Goal: Information Seeking & Learning: Learn about a topic

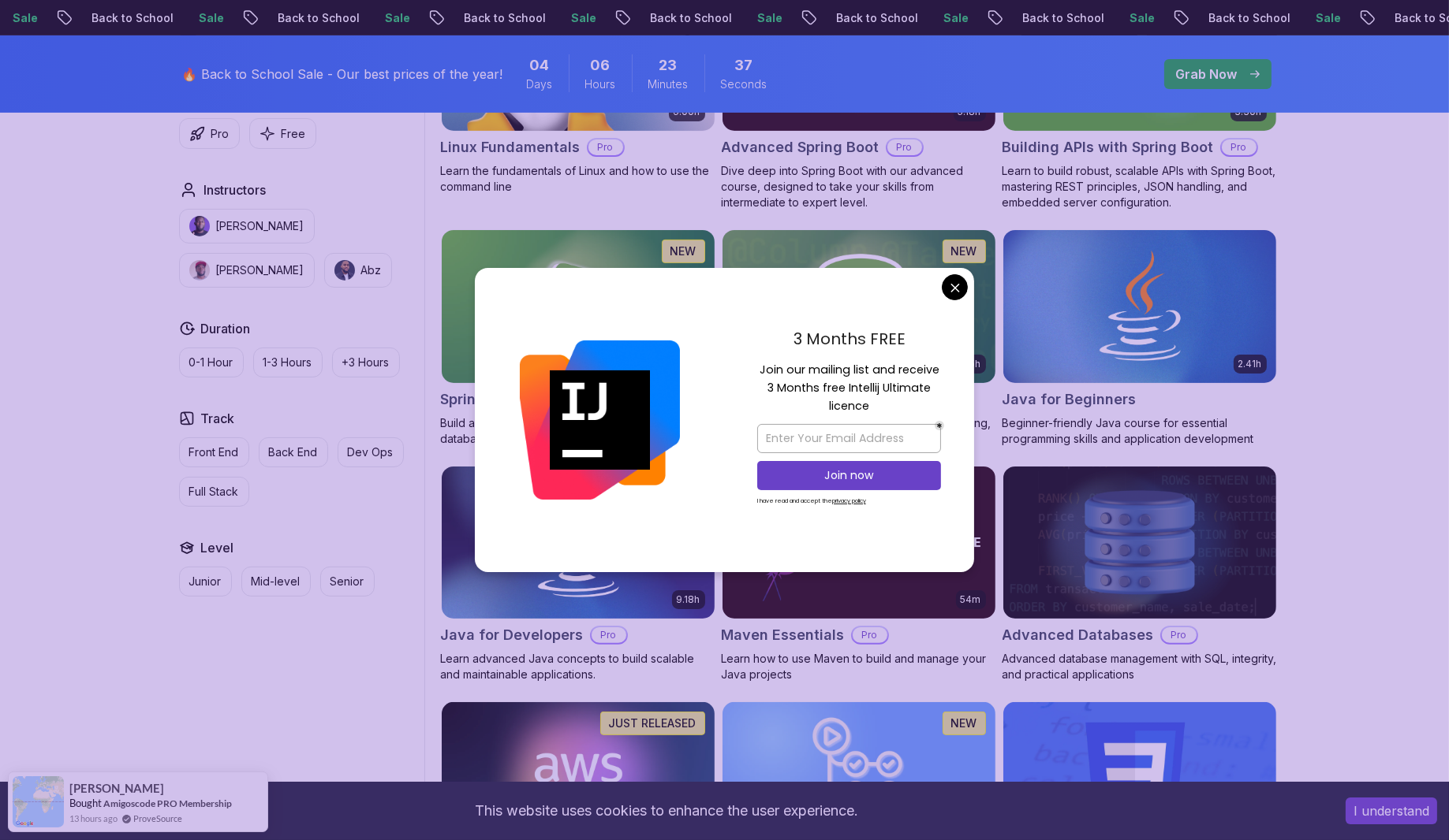
scroll to position [315, 0]
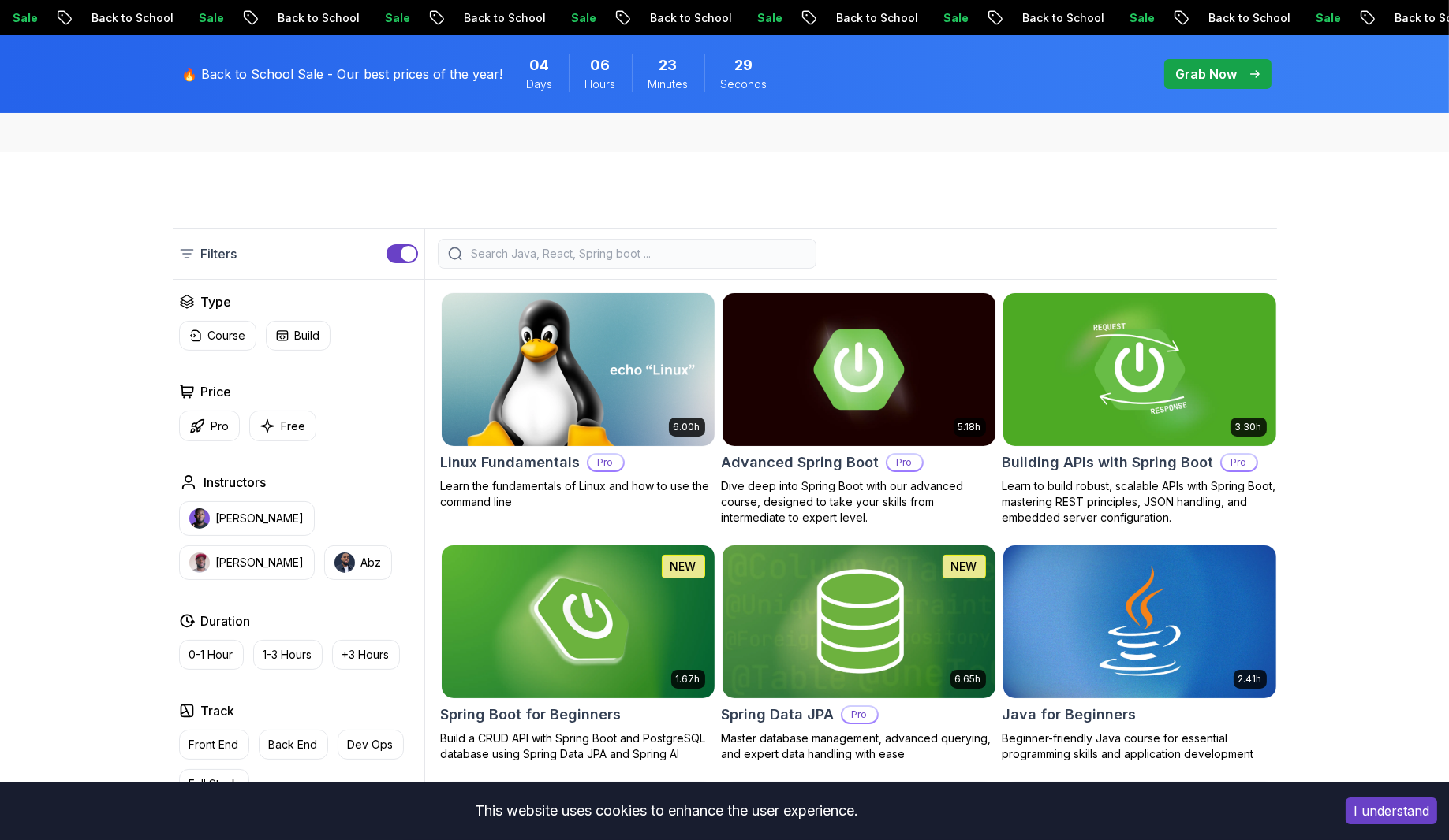
scroll to position [631, 0]
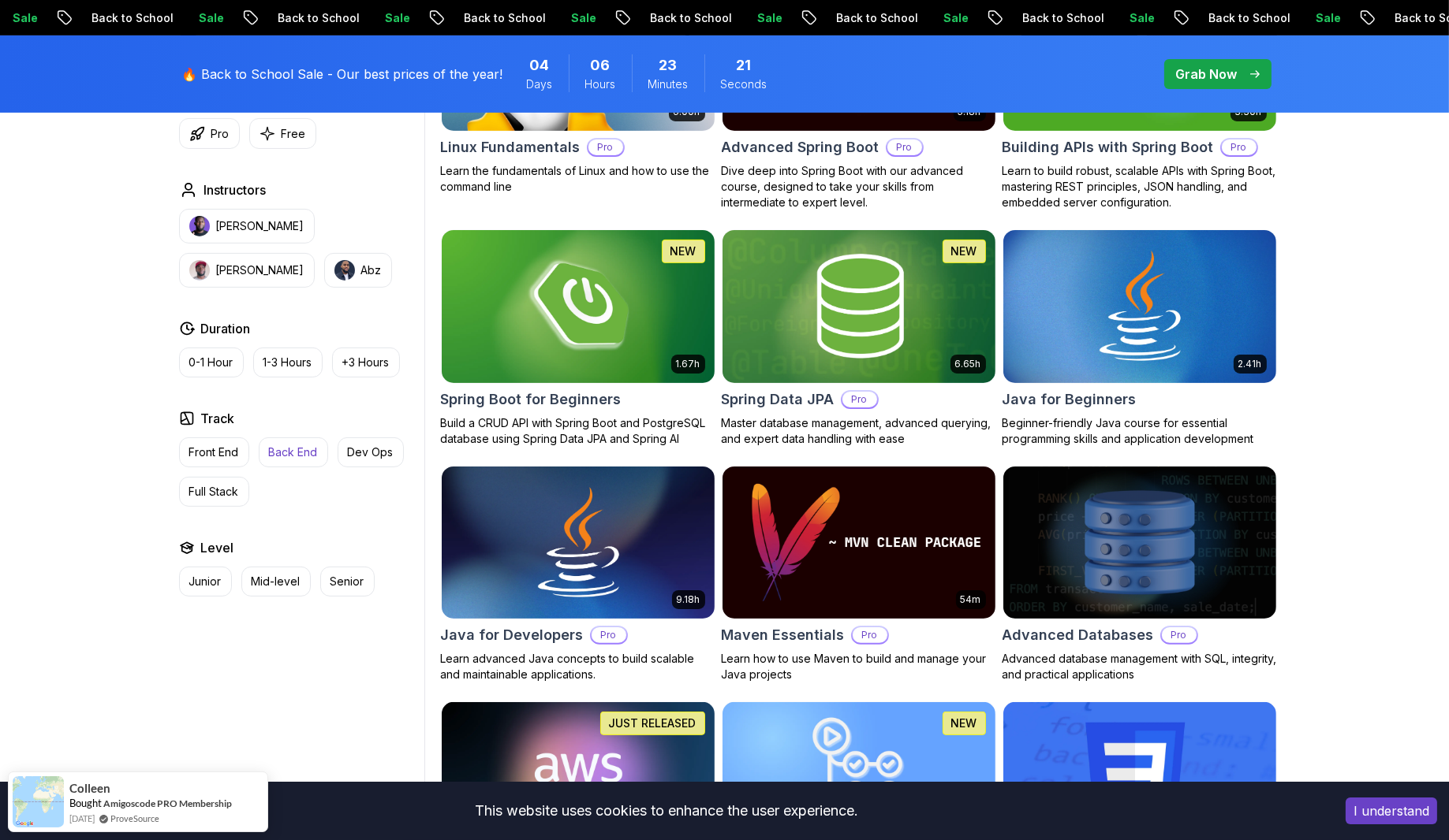
click at [298, 445] on p "Back End" at bounding box center [294, 452] width 48 height 16
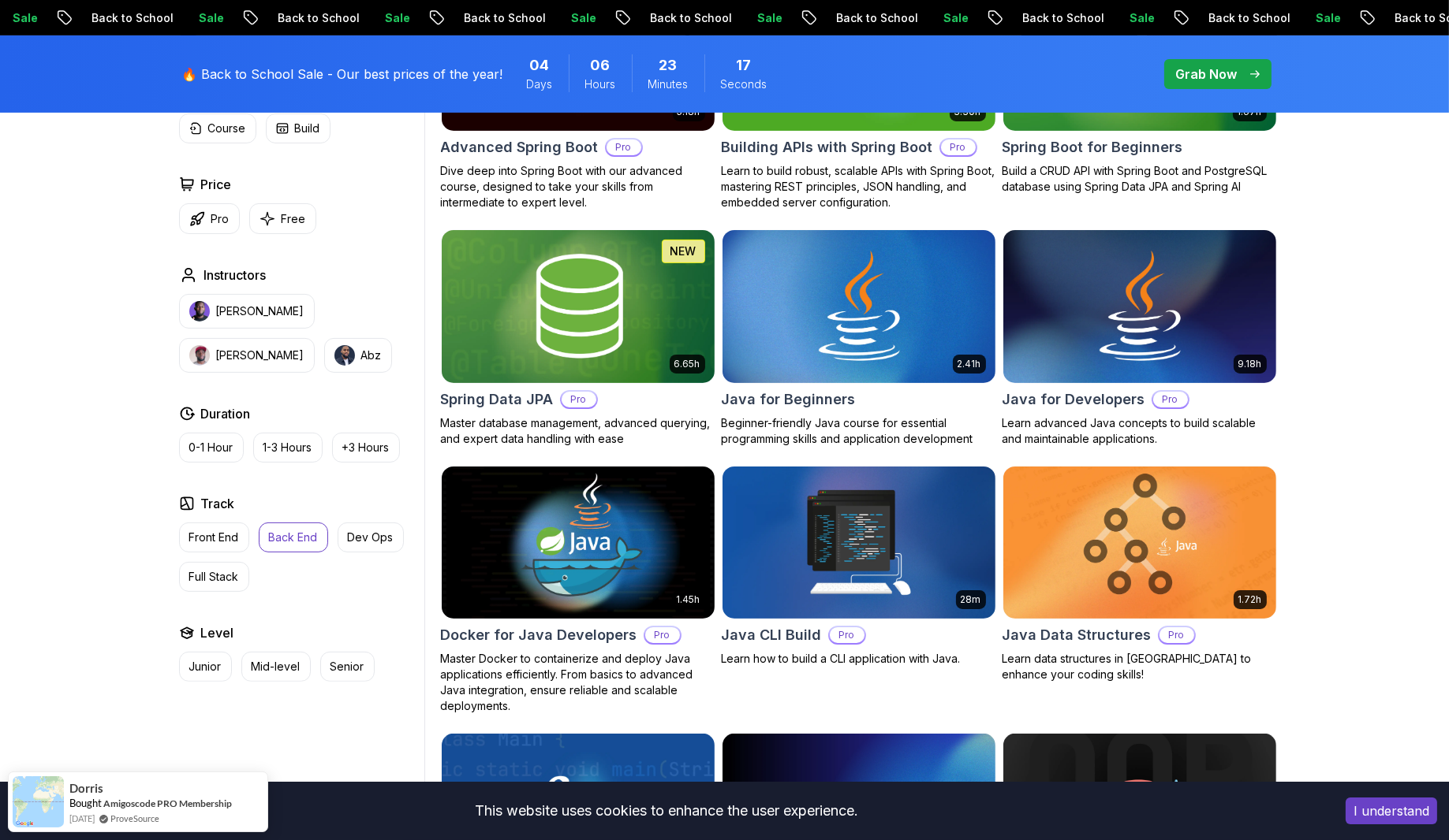
scroll to position [315, 0]
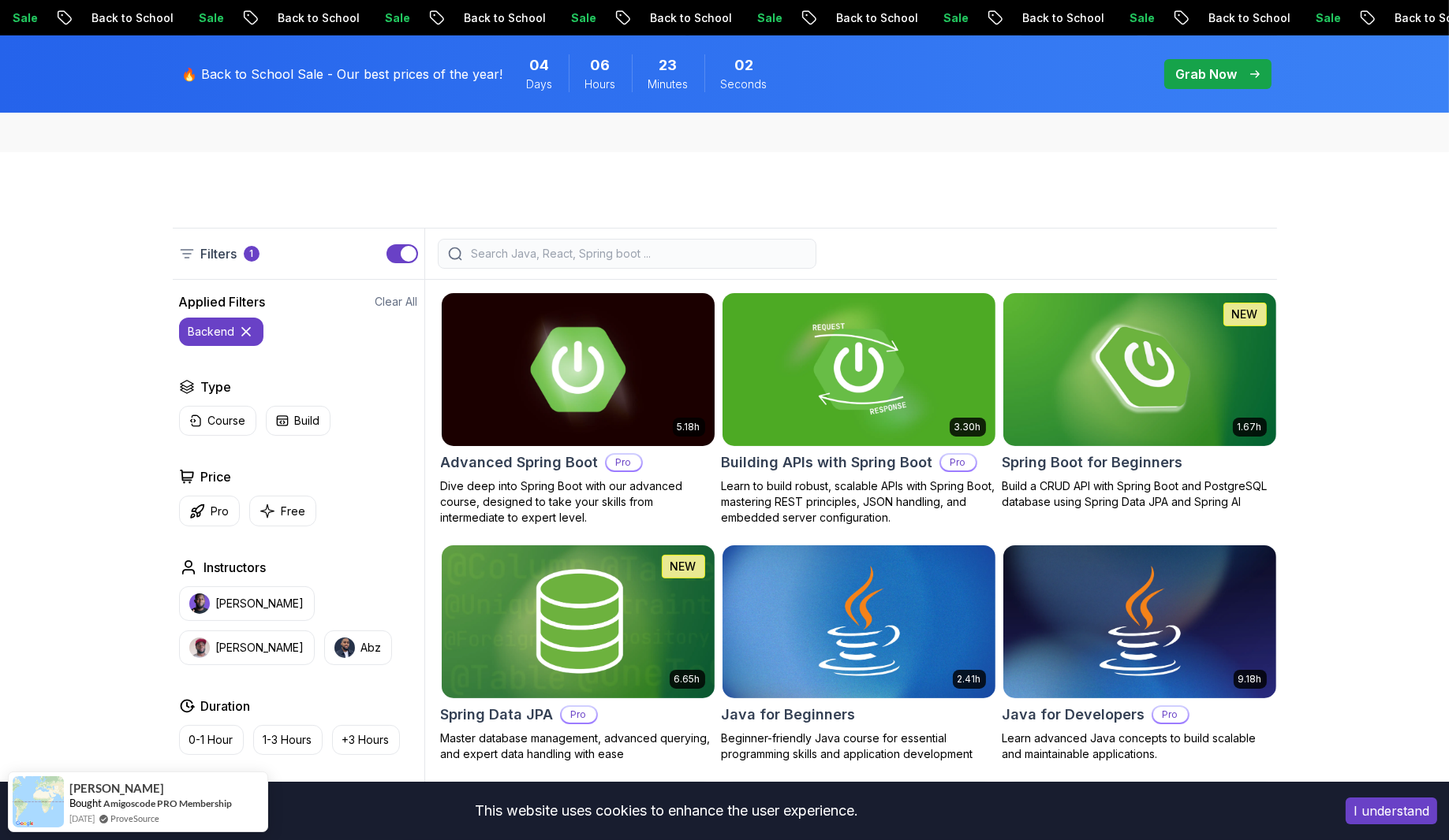
click at [574, 457] on h2 "Advanced Spring Boot" at bounding box center [520, 462] width 158 height 22
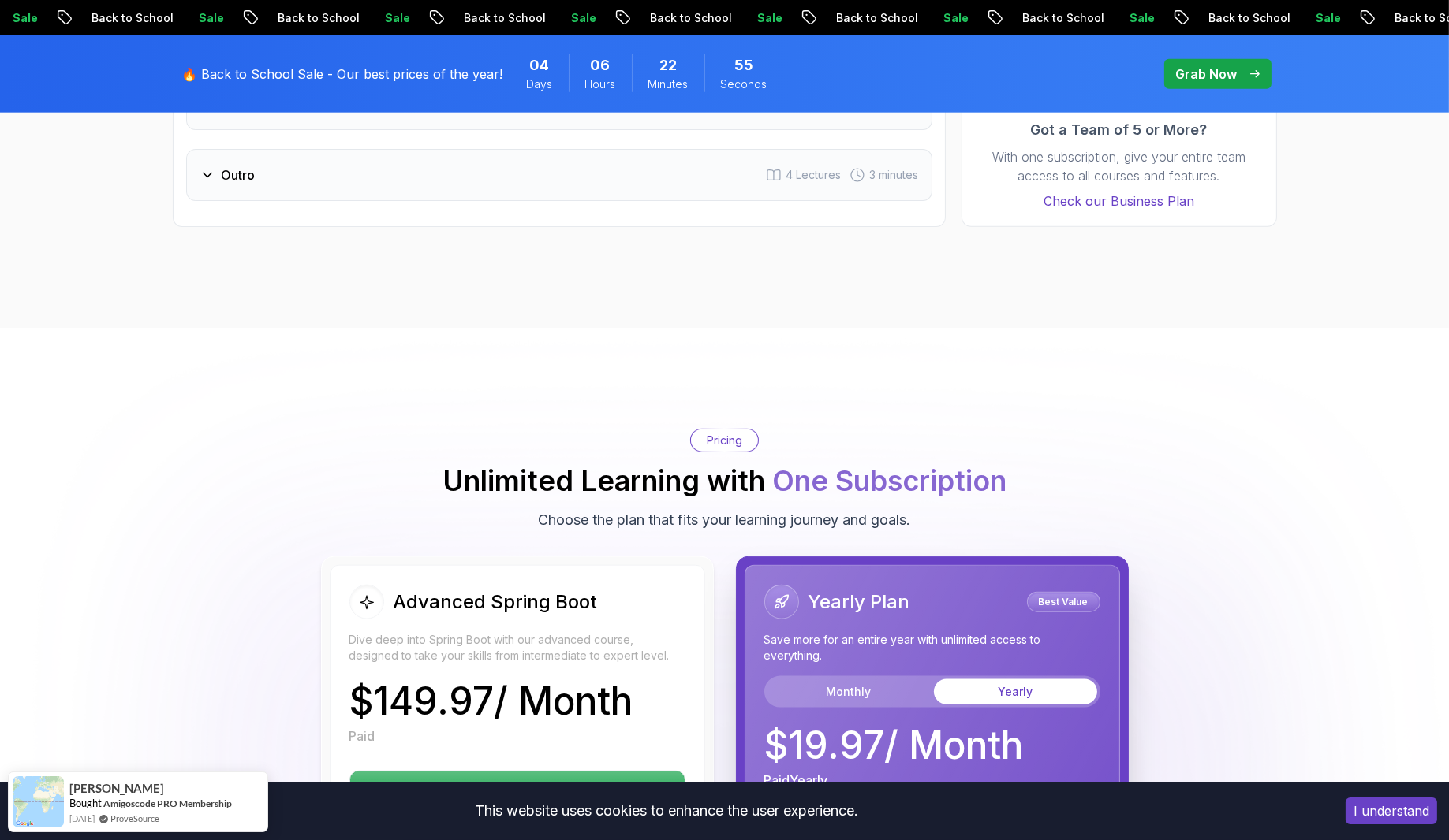
scroll to position [3469, 0]
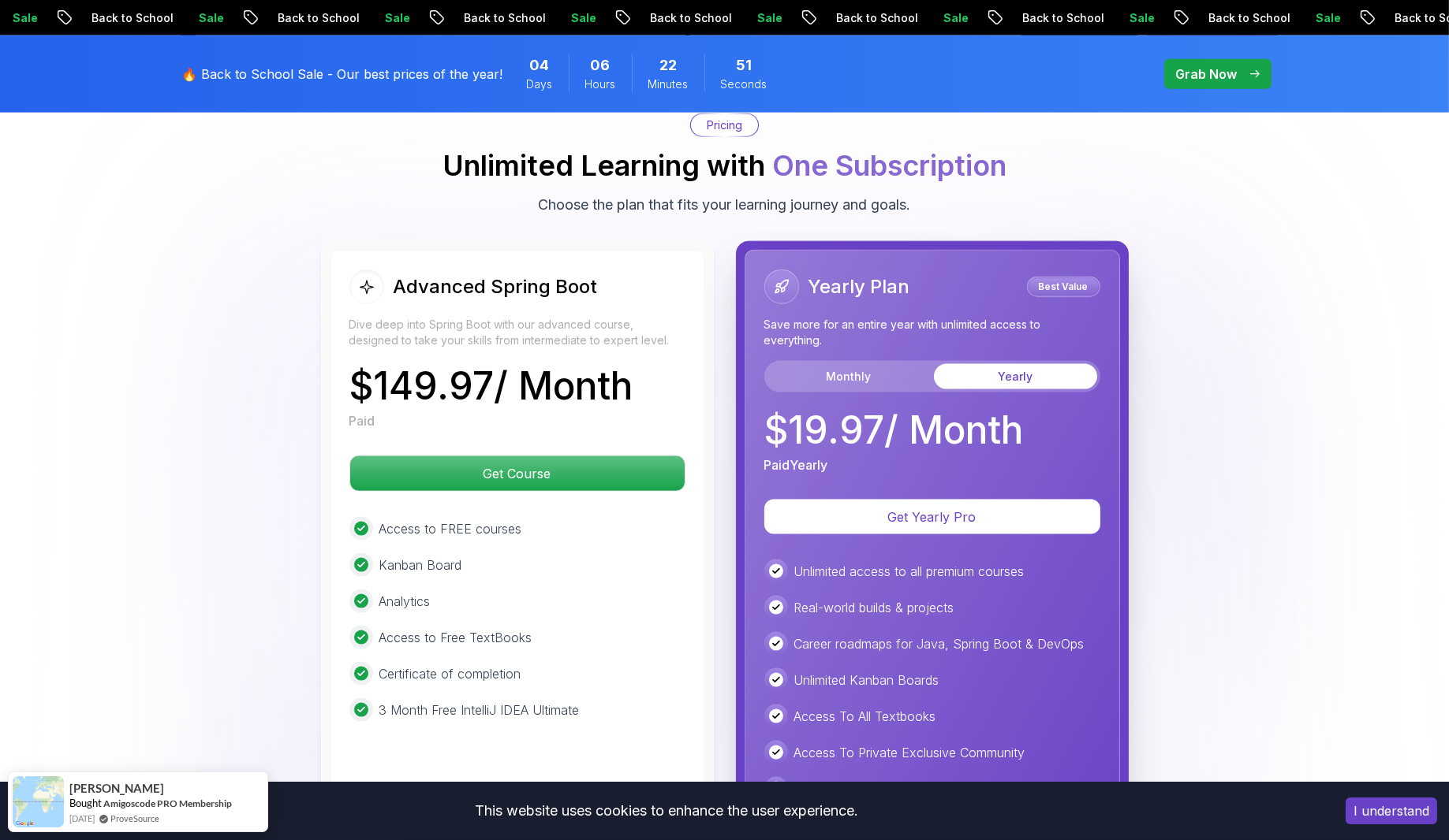
drag, startPoint x: 394, startPoint y: 332, endPoint x: 664, endPoint y: 329, distance: 270.0
click at [664, 329] on div "Advanced Spring Boot Dive deep into Spring Boot with our advanced course, desig…" at bounding box center [517, 589] width 375 height 679
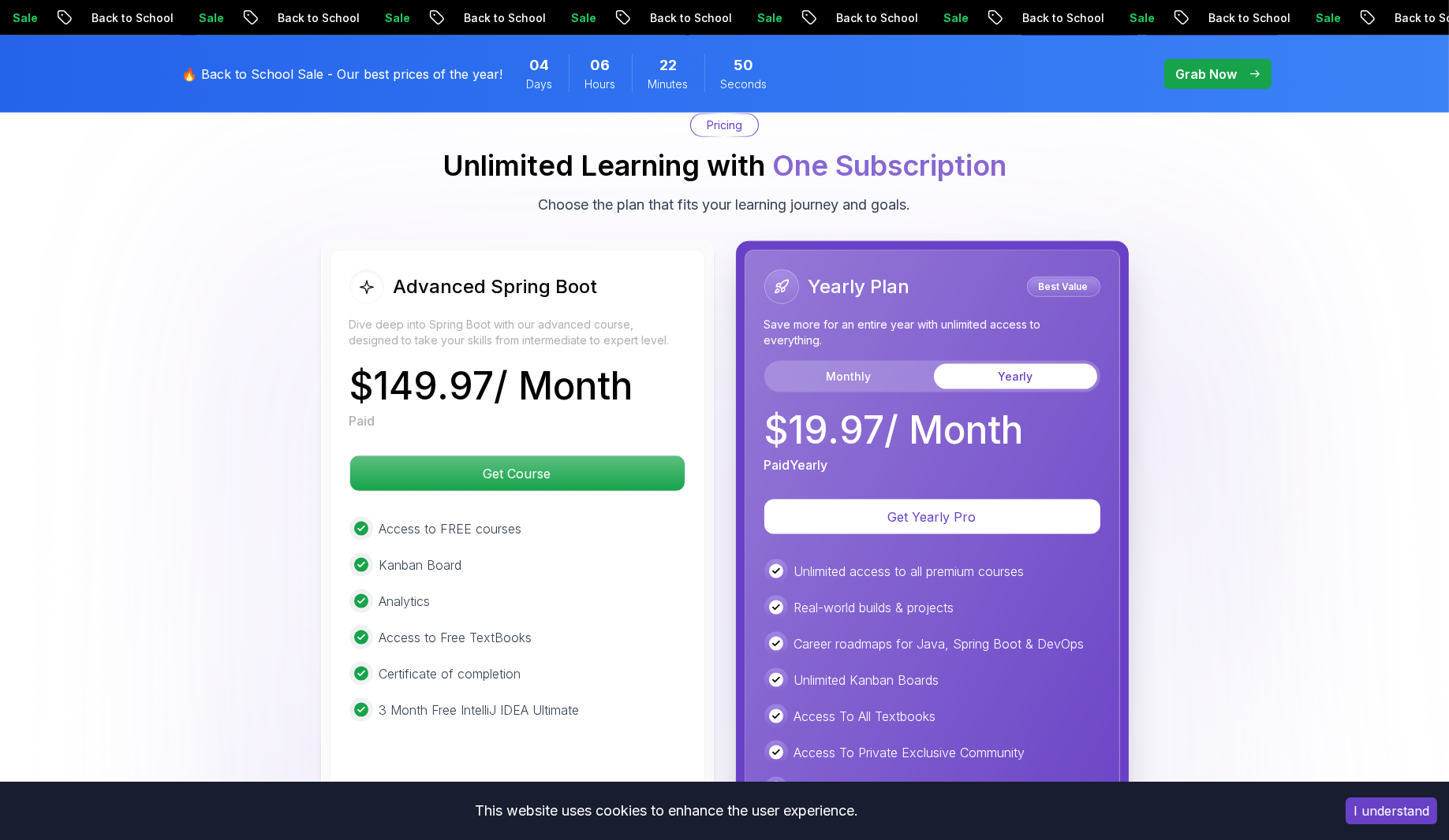
click at [145, 337] on img at bounding box center [724, 513] width 1449 height 1002
click at [403, 367] on p "$ 149.97 / Month" at bounding box center [491, 386] width 284 height 38
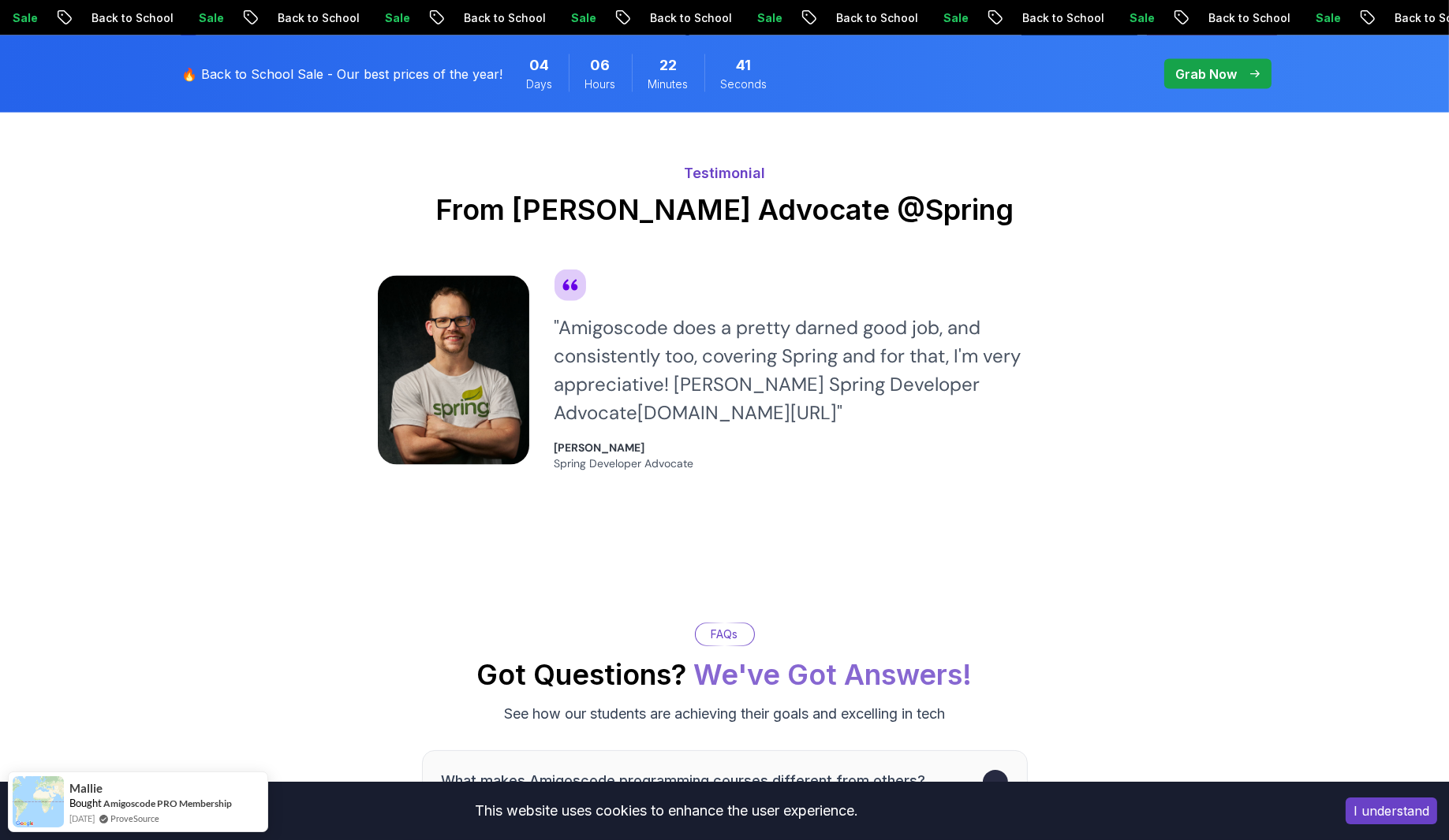
scroll to position [4099, 0]
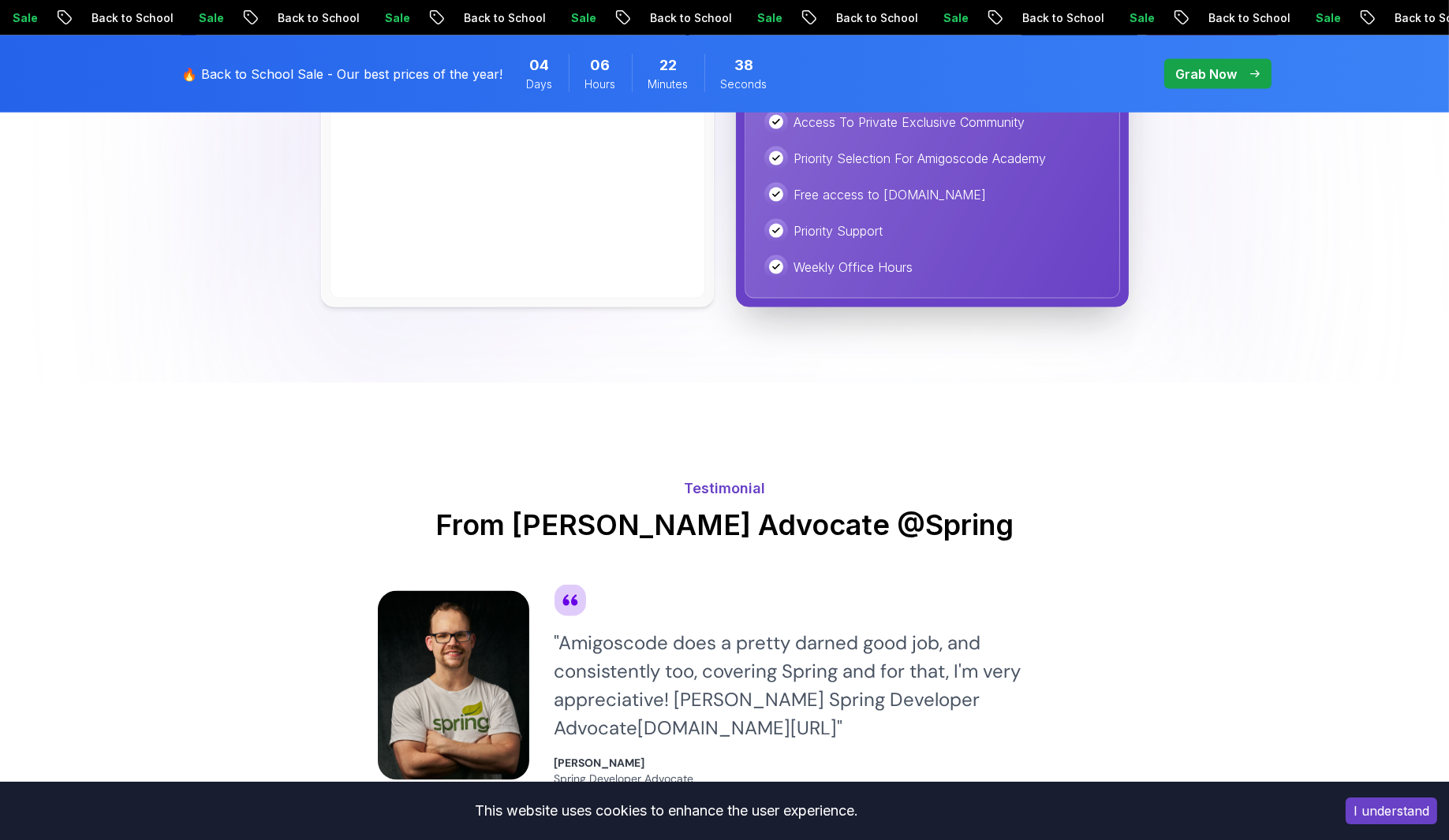
drag, startPoint x: 583, startPoint y: 461, endPoint x: 1038, endPoint y: 456, distance: 455.0
click at [1028, 509] on h2 "From [PERSON_NAME] Advocate @Spring" at bounding box center [724, 524] width 694 height 31
click at [1073, 482] on div "Testimonial From [PERSON_NAME] Advocate @Spring " Amigoscode does a pretty darn…" at bounding box center [724, 623] width 710 height 479
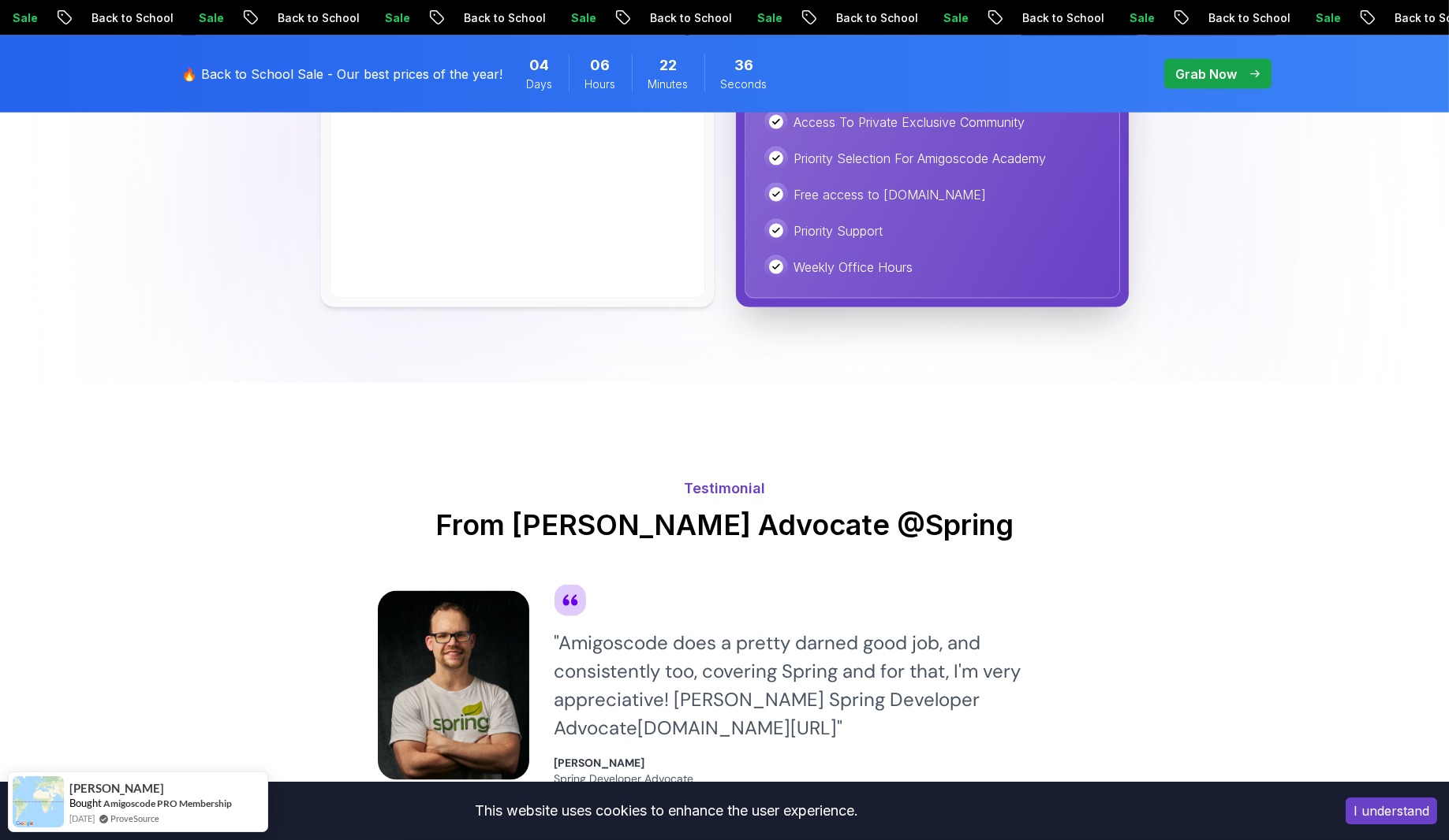
click at [836, 529] on div "Testimonial From [PERSON_NAME] Advocate @Spring " Amigoscode does a pretty darn…" at bounding box center [724, 622] width 694 height 328
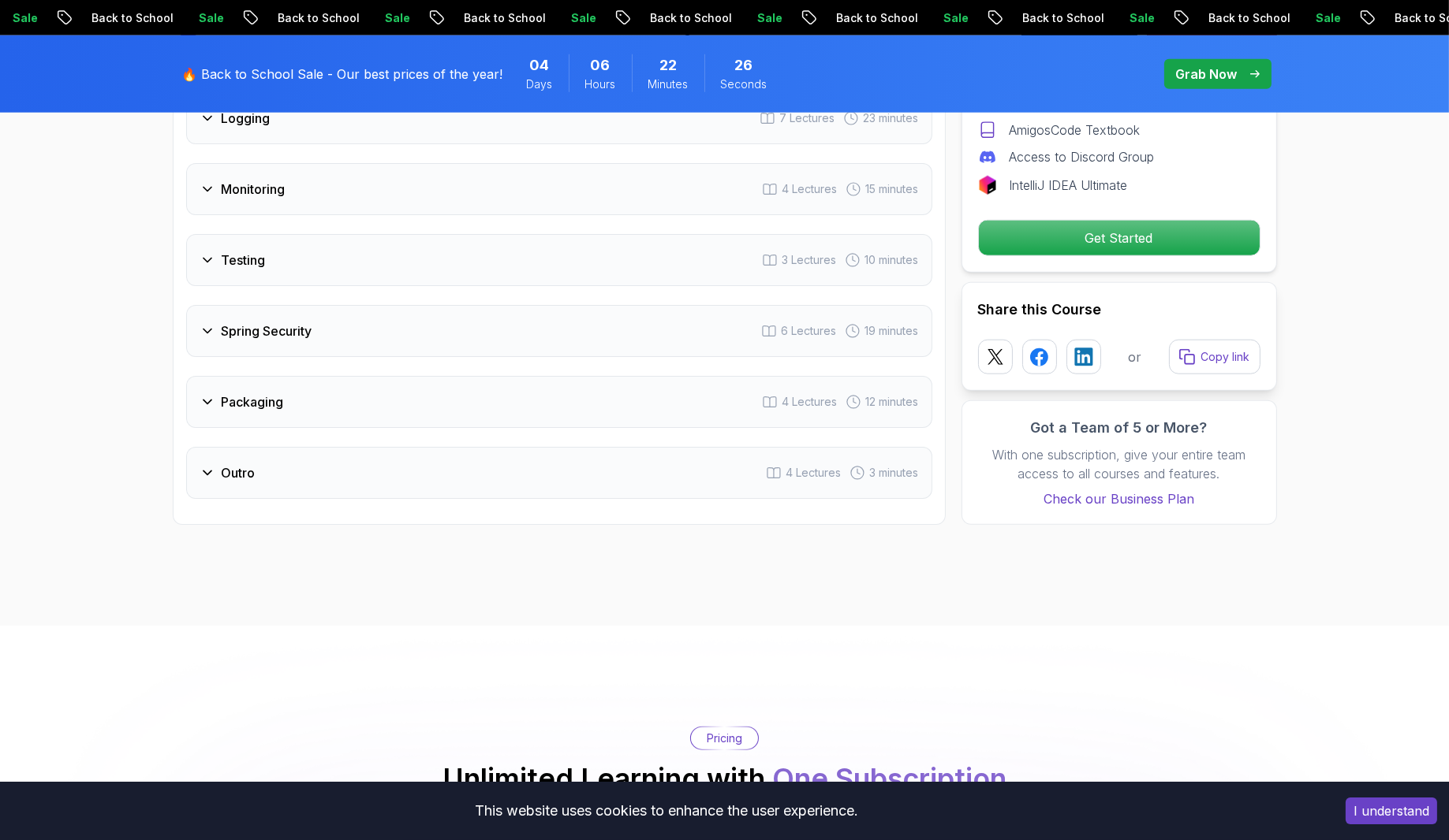
scroll to position [3469, 0]
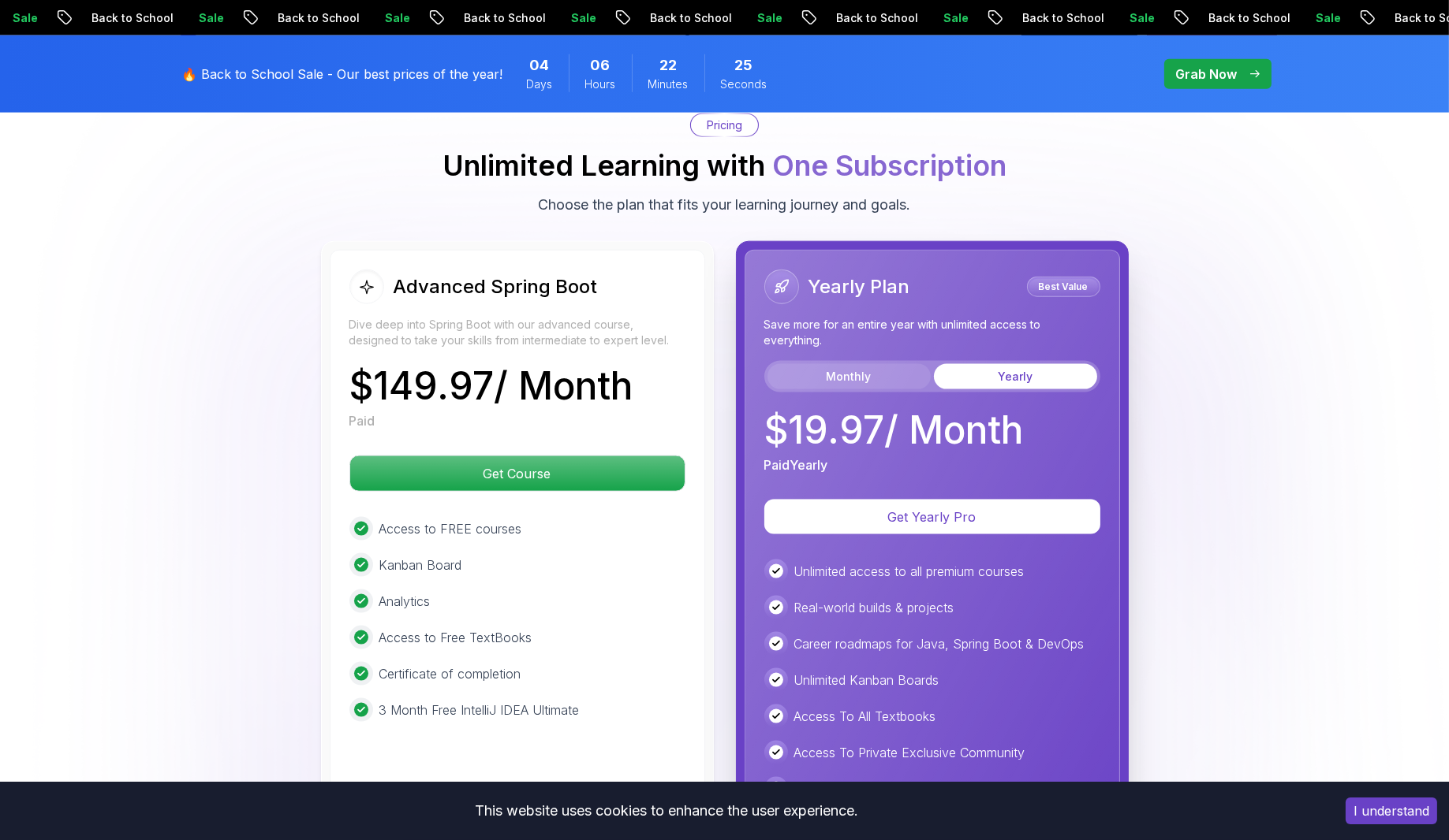
click at [857, 364] on button "Monthly" at bounding box center [849, 377] width 163 height 25
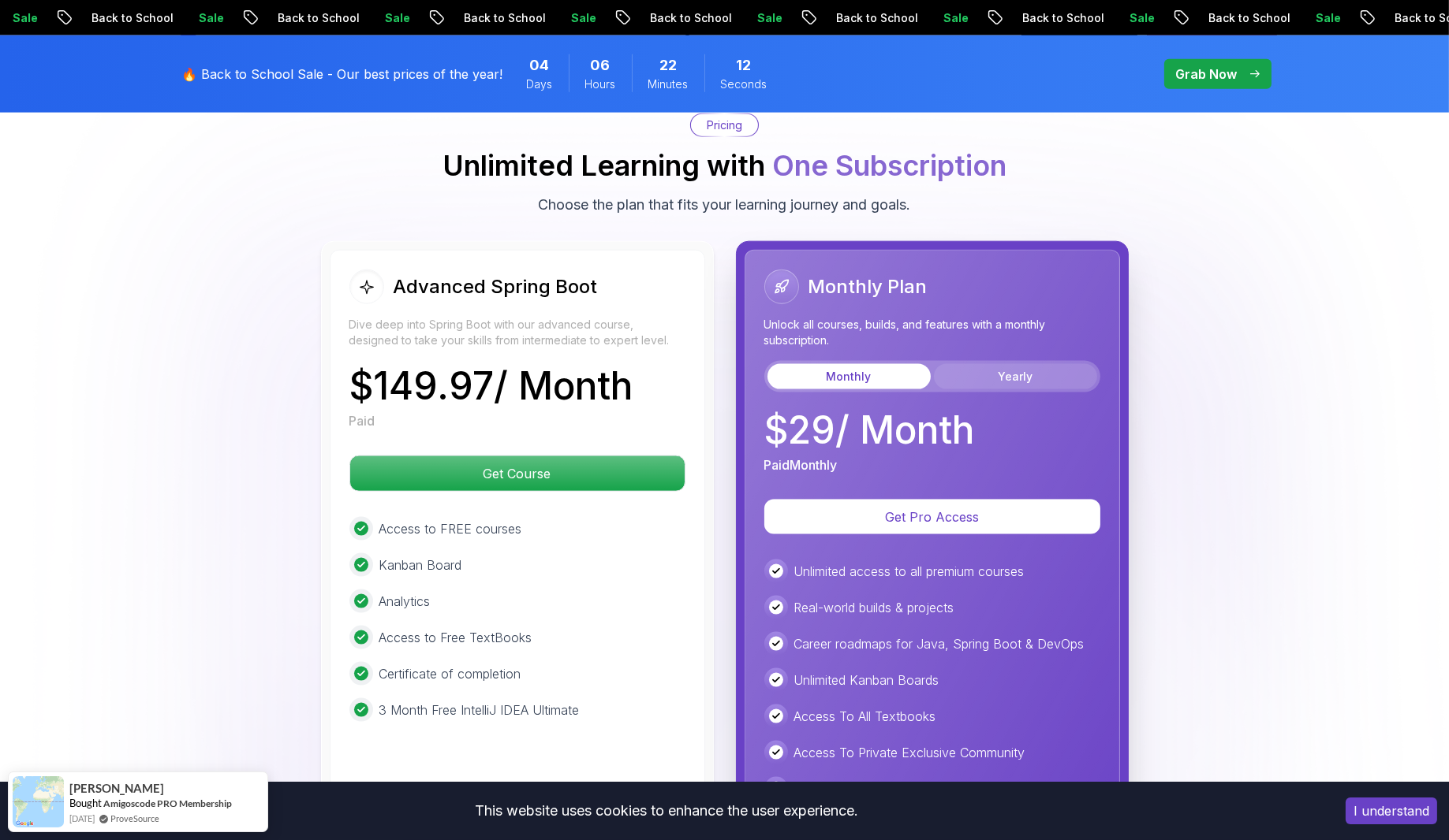
click at [1016, 364] on button "Yearly" at bounding box center [1015, 377] width 163 height 25
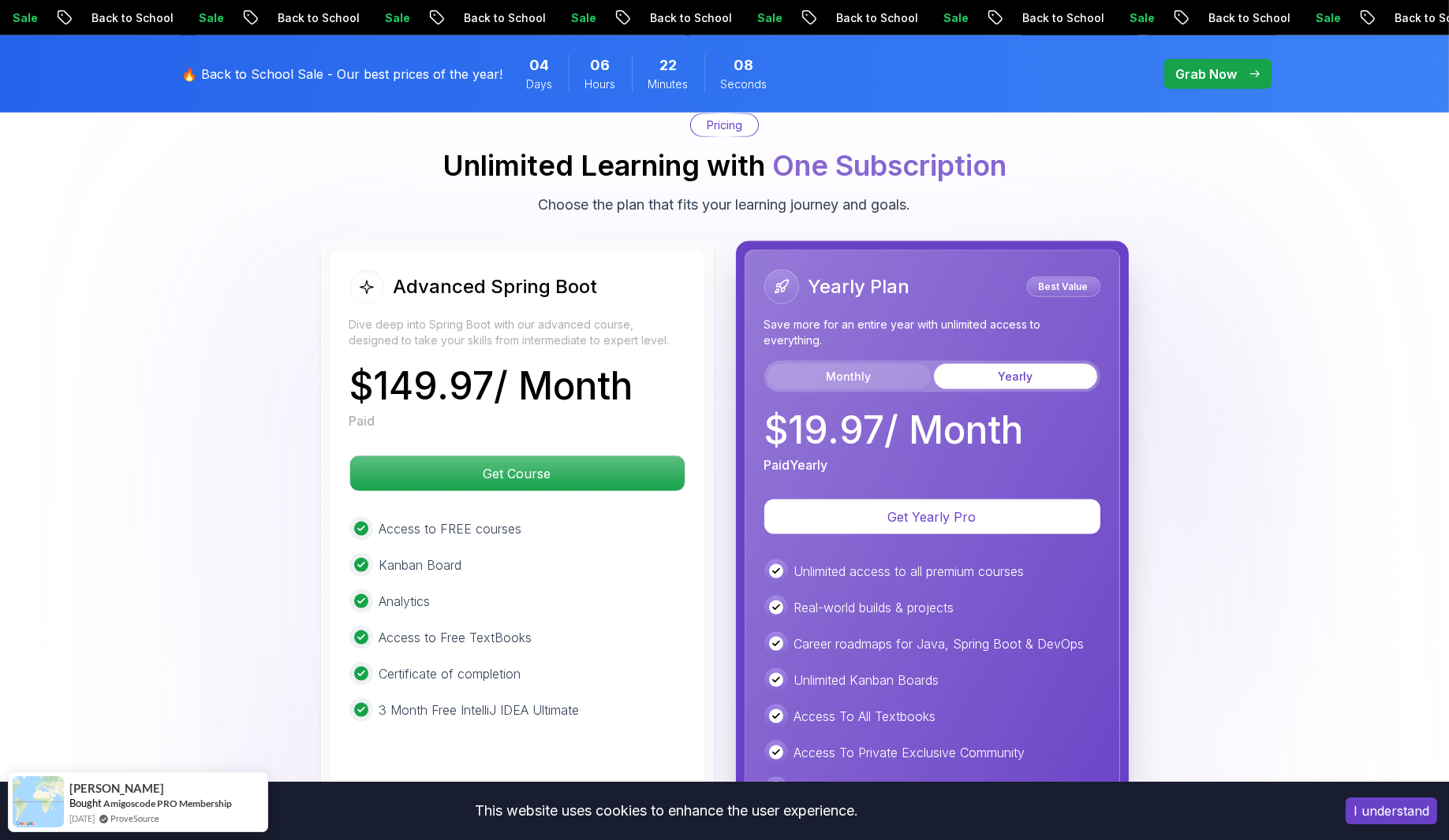
click at [883, 364] on button "Monthly" at bounding box center [849, 377] width 163 height 25
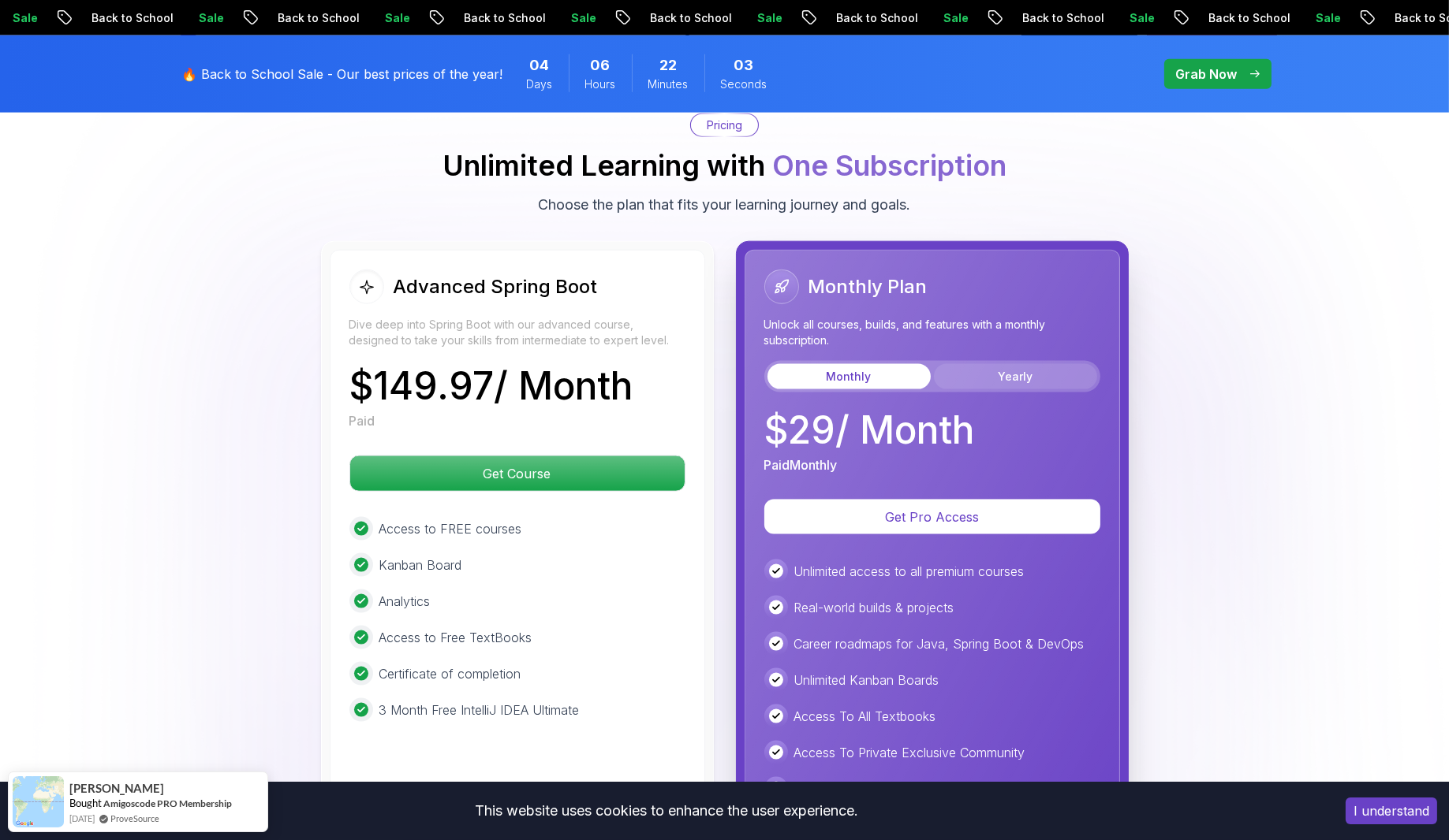
click at [1008, 364] on button "Yearly" at bounding box center [1015, 377] width 163 height 25
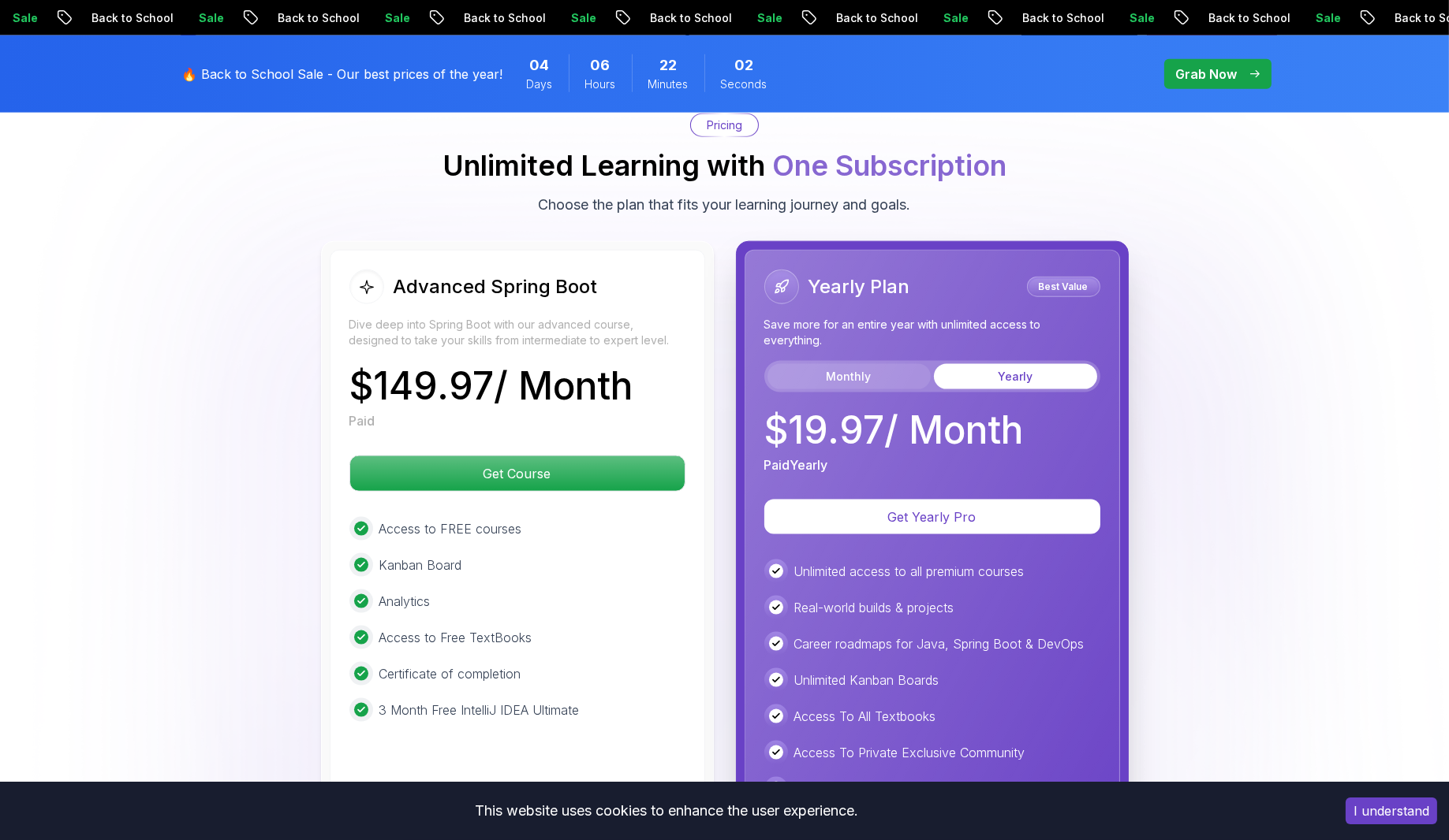
click at [868, 364] on button "Monthly" at bounding box center [849, 377] width 163 height 25
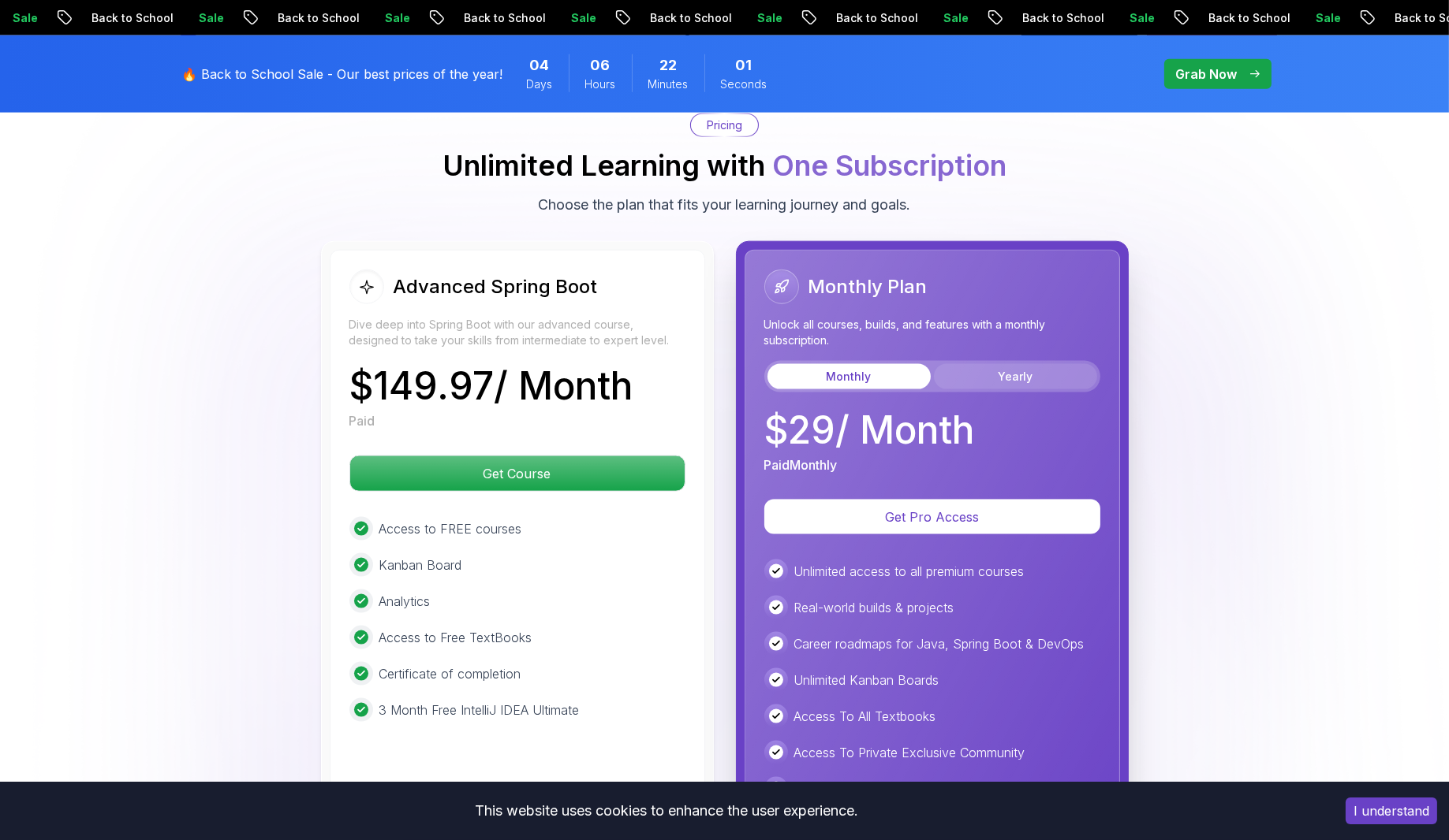
click at [1049, 364] on button "Yearly" at bounding box center [1015, 377] width 163 height 25
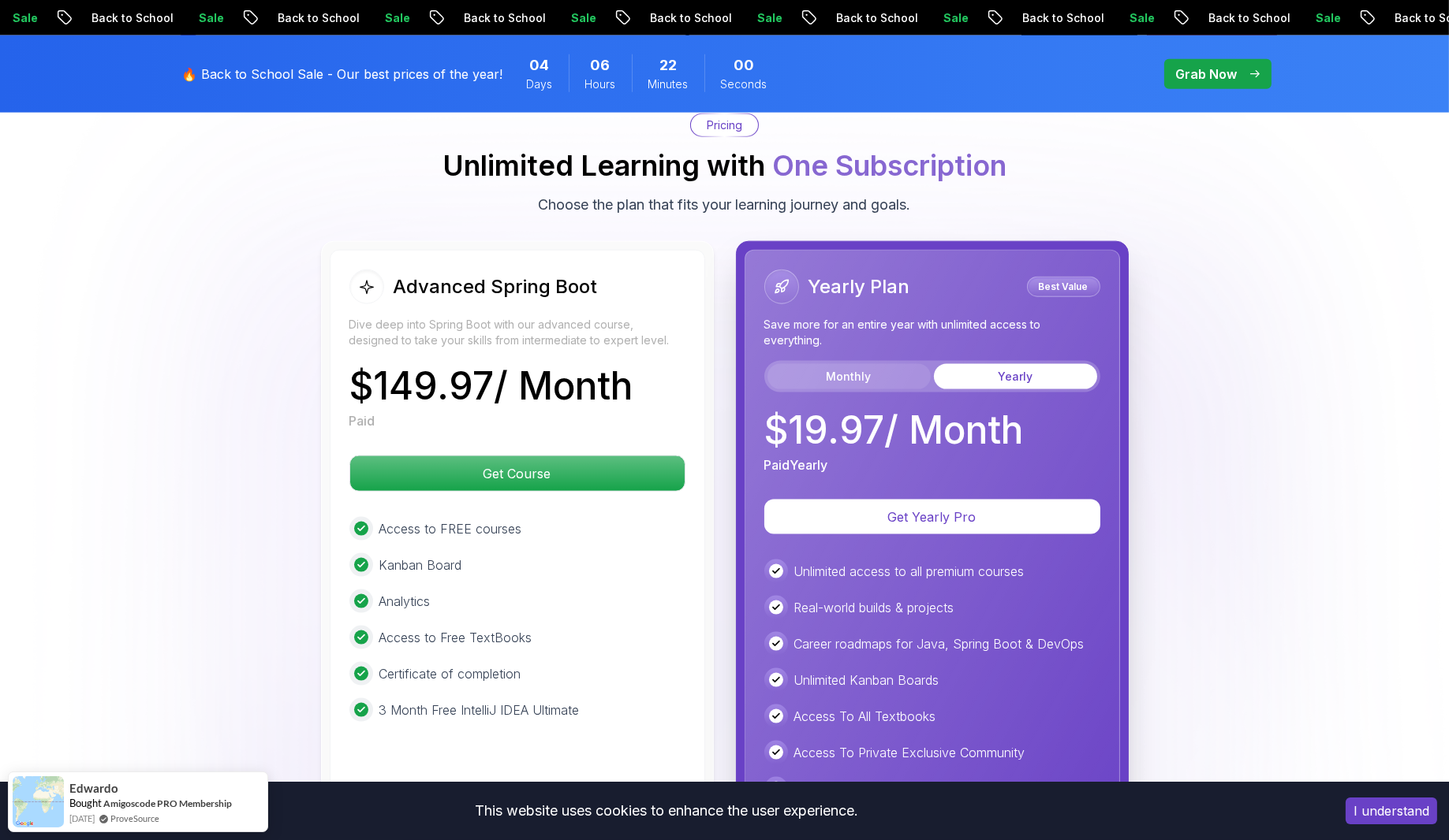
click at [861, 364] on button "Monthly" at bounding box center [849, 377] width 163 height 25
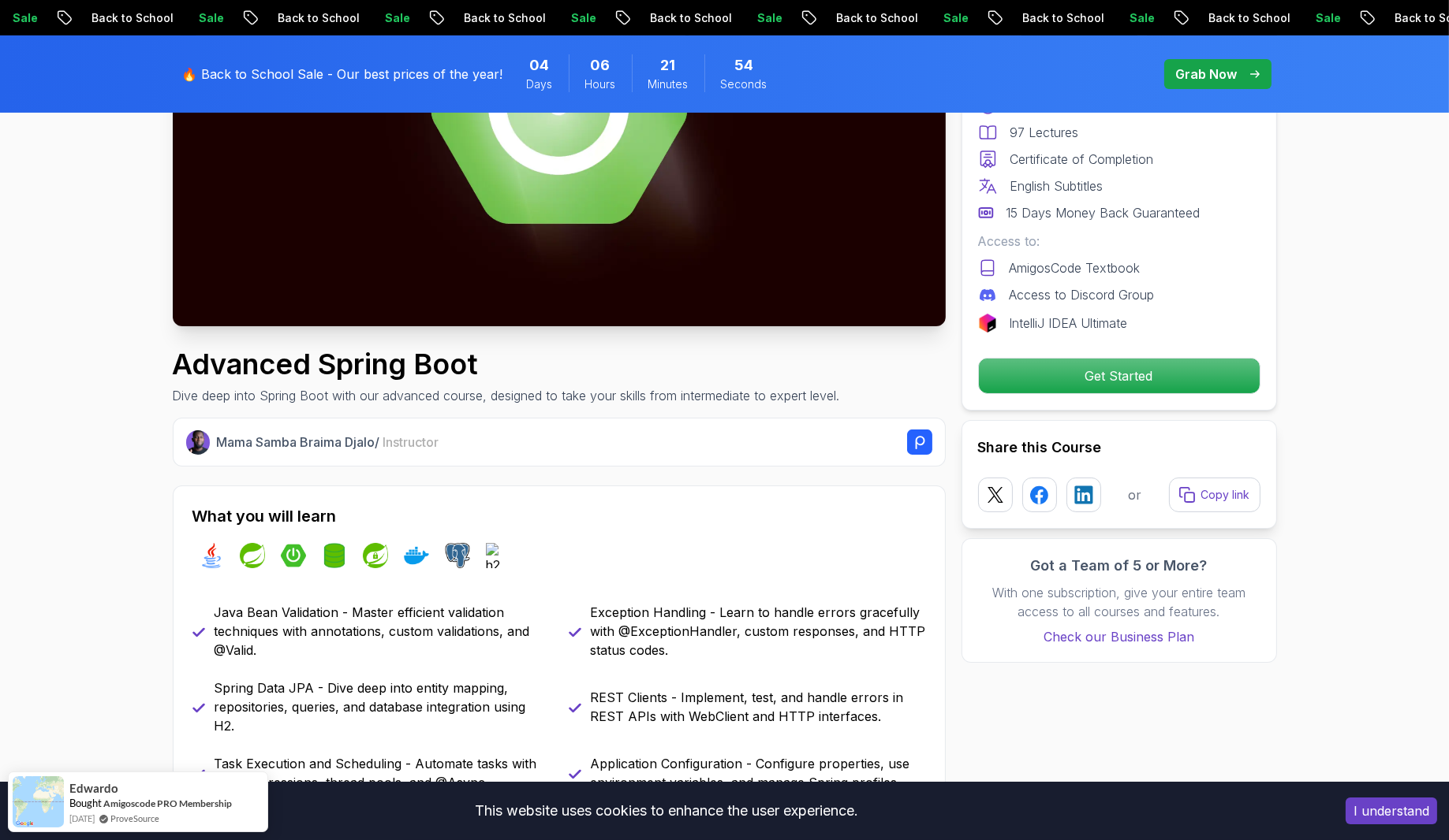
scroll to position [0, 0]
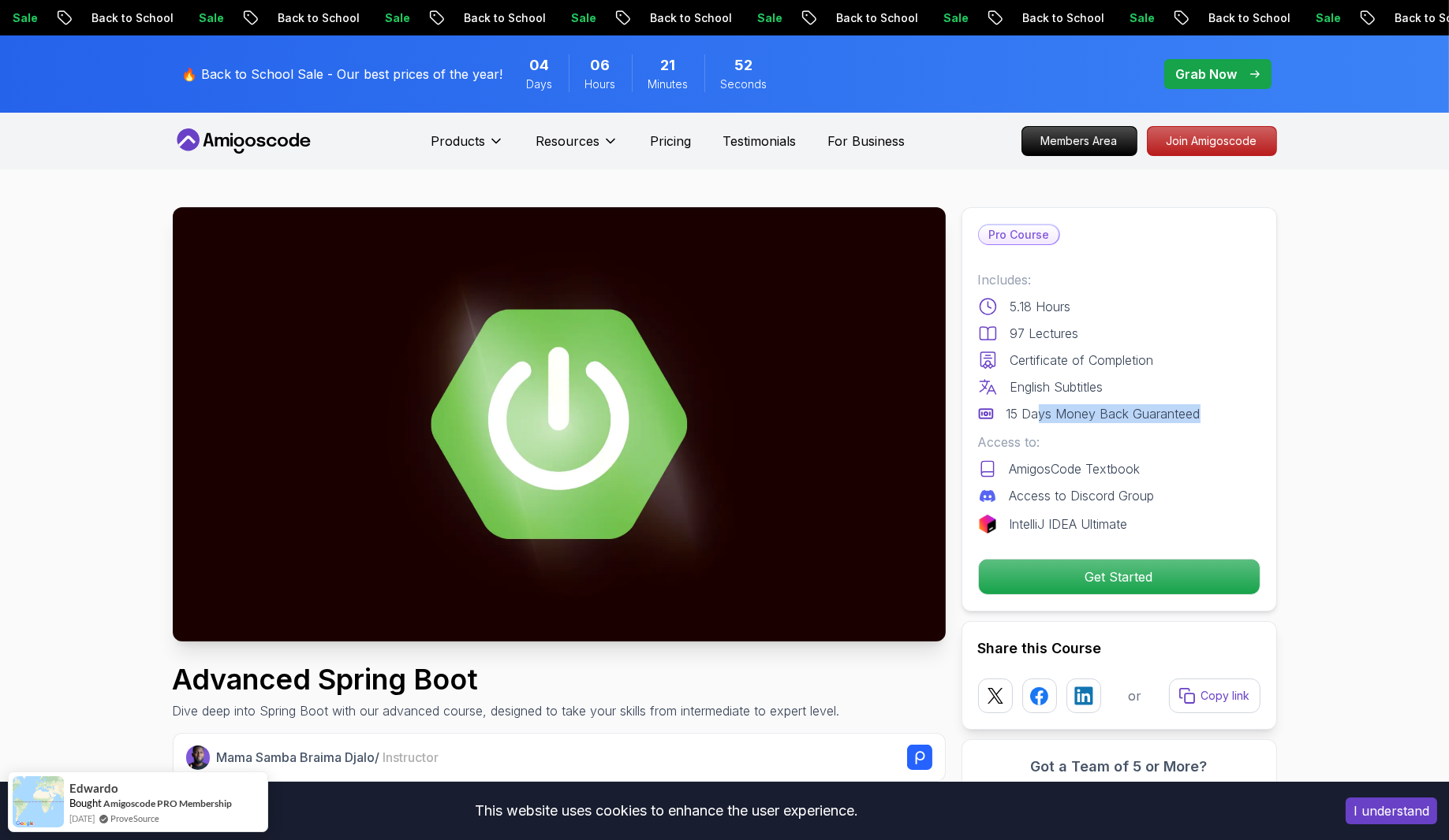
drag, startPoint x: 1035, startPoint y: 415, endPoint x: 1309, endPoint y: 412, distance: 274.0
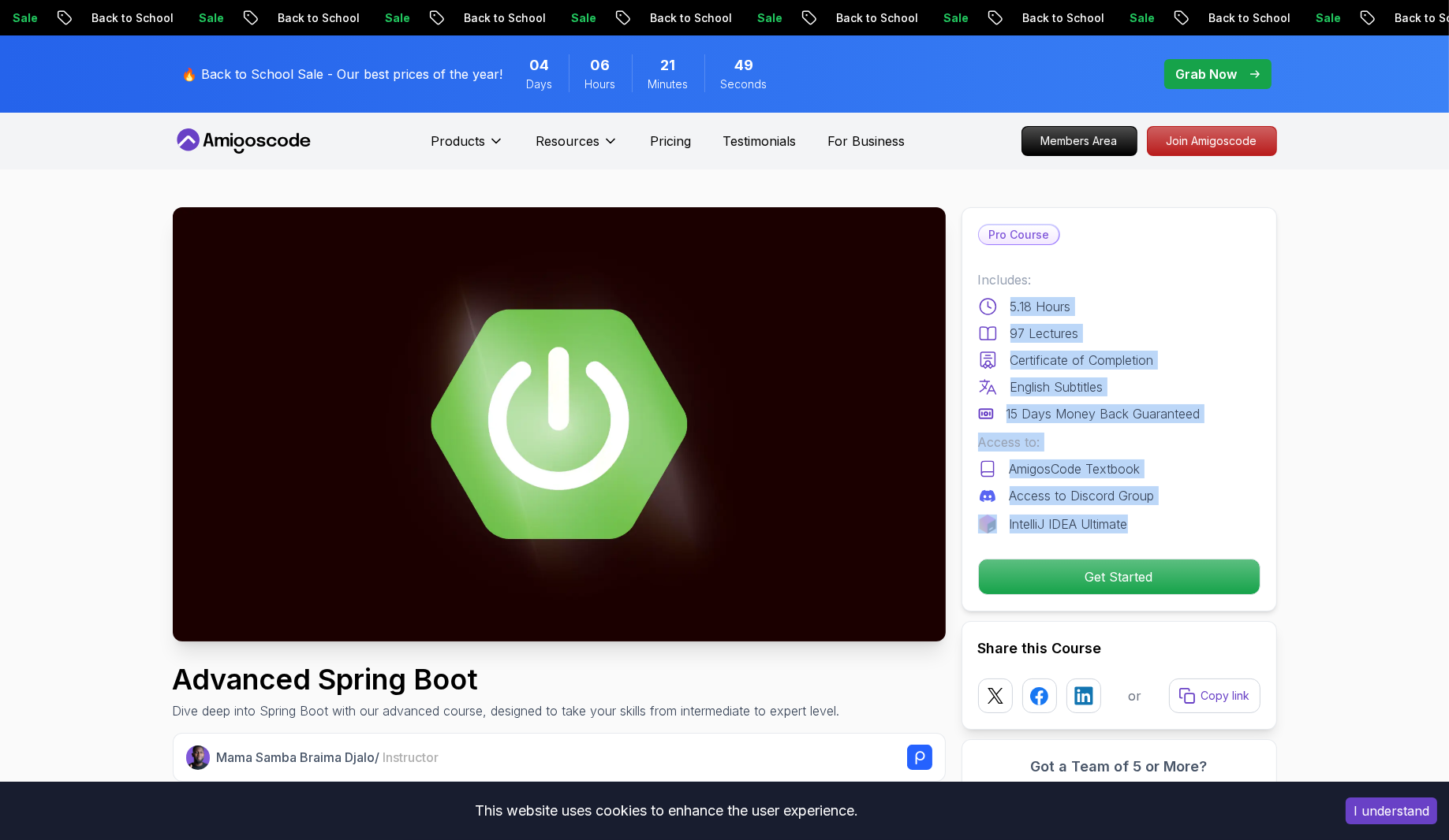
drag, startPoint x: 1009, startPoint y: 298, endPoint x: 1154, endPoint y: 522, distance: 266.8
click at [1152, 522] on div "Includes: 5.18 Hours 97 Lectures Certificate of Completion English Subtitles 15…" at bounding box center [1119, 401] width 282 height 263
click at [1238, 463] on div "AmigosCode Textbook" at bounding box center [1119, 468] width 282 height 19
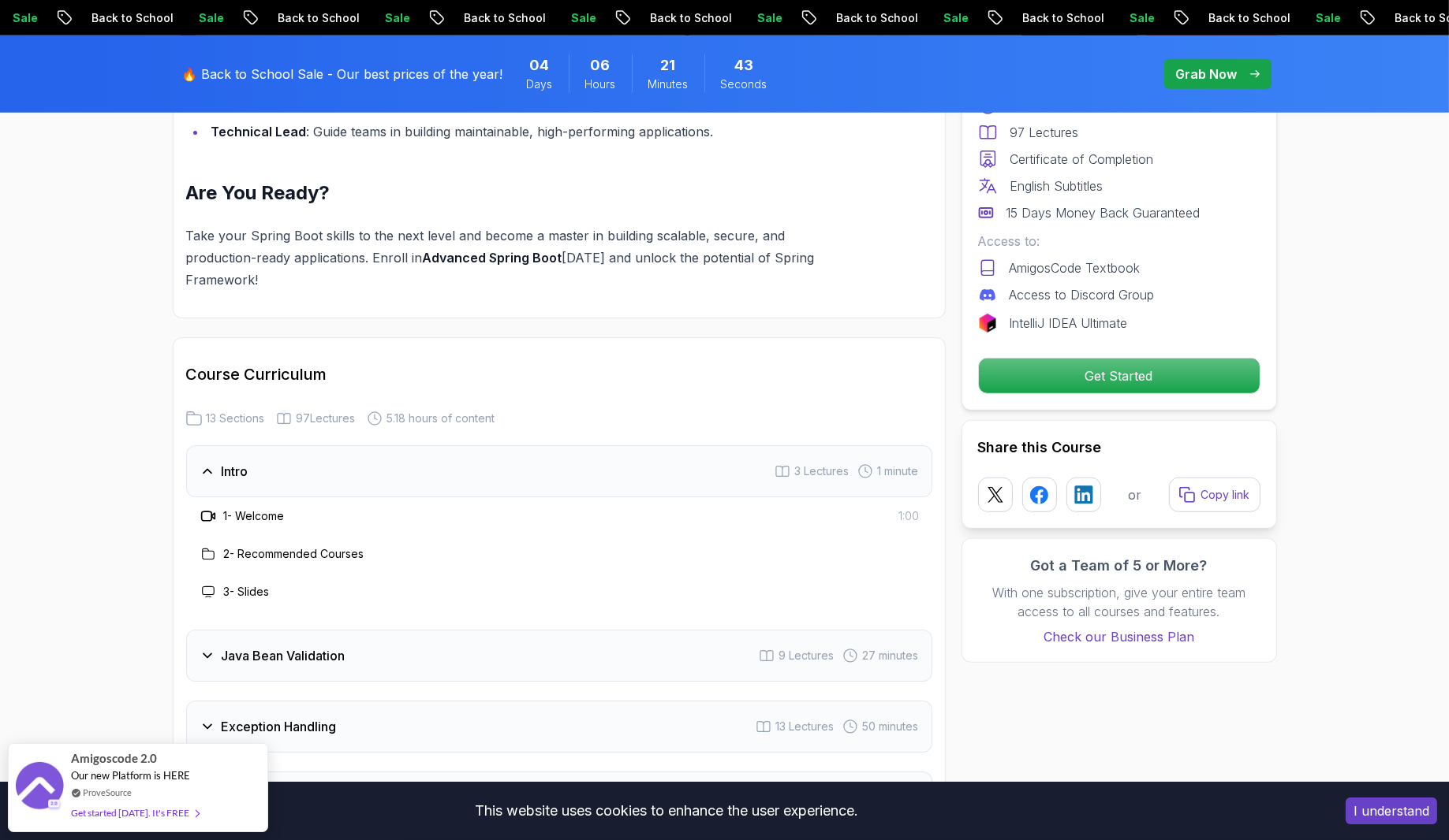
scroll to position [2207, 0]
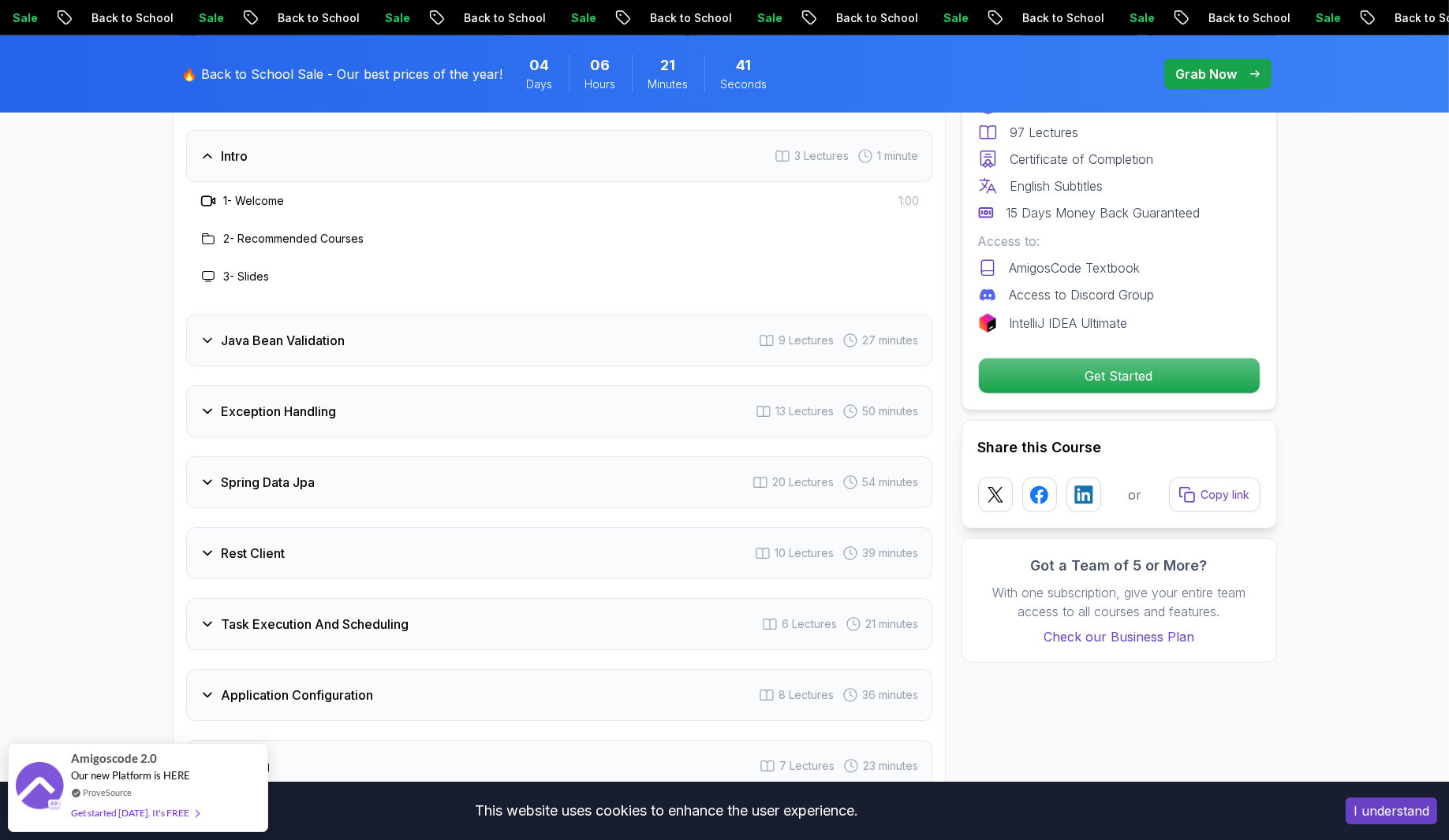
click at [447, 314] on div "Java Bean Validation 9 Lectures 27 minutes" at bounding box center [558, 340] width 746 height 52
